Goal: Task Accomplishment & Management: Manage account settings

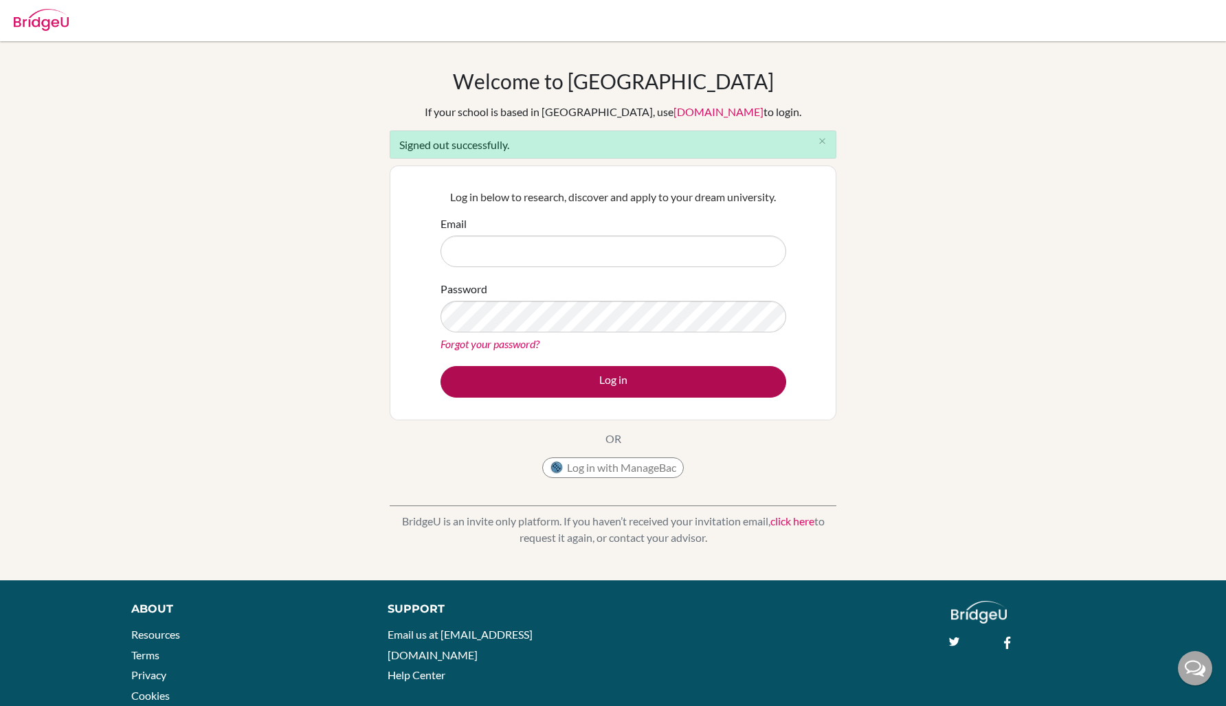
type input "[EMAIL_ADDRESS][DOMAIN_NAME]"
click at [530, 370] on button "Log in" at bounding box center [613, 382] width 346 height 32
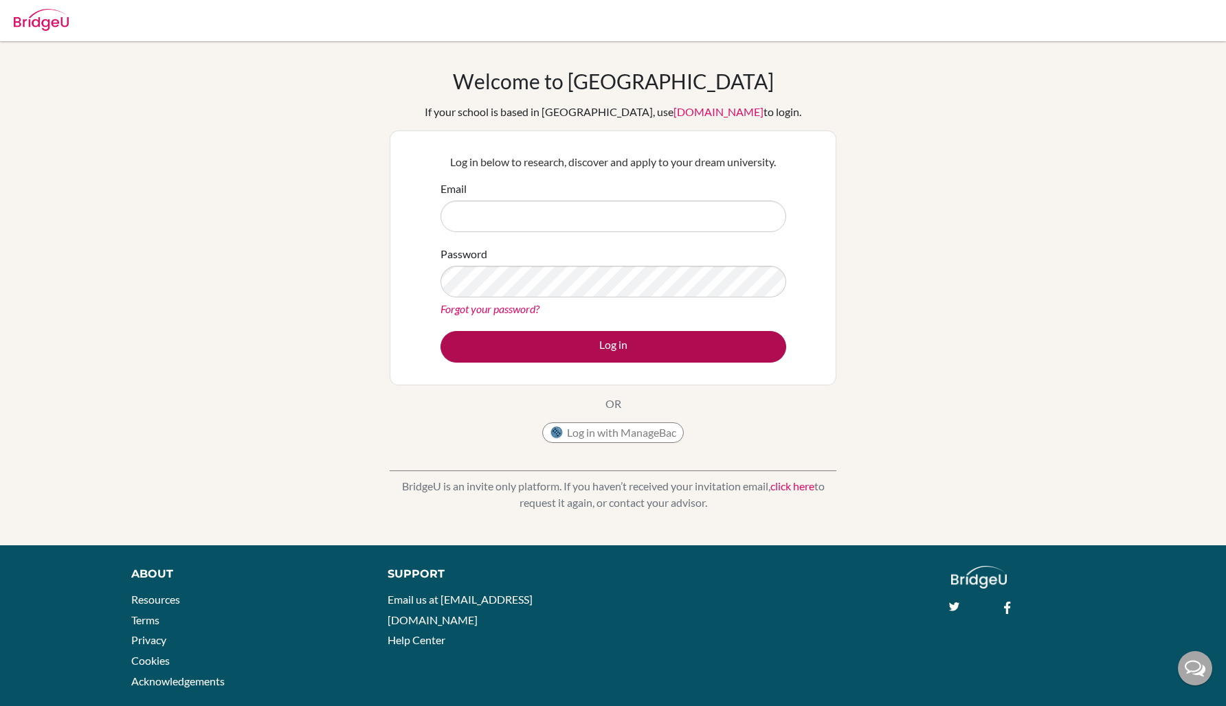
type input "[EMAIL_ADDRESS][DOMAIN_NAME]"
click at [550, 357] on button "Log in" at bounding box center [613, 347] width 346 height 32
